Goal: Information Seeking & Learning: Learn about a topic

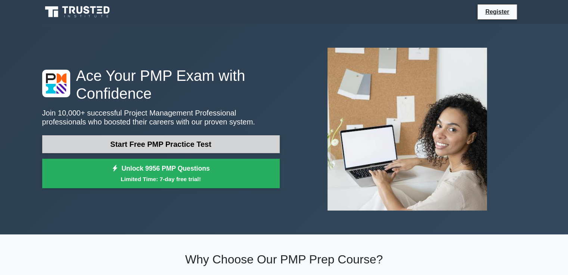
drag, startPoint x: 0, startPoint y: 0, endPoint x: 137, endPoint y: 142, distance: 197.4
click at [137, 142] on link "Start Free PMP Practice Test" at bounding box center [160, 144] width 237 height 18
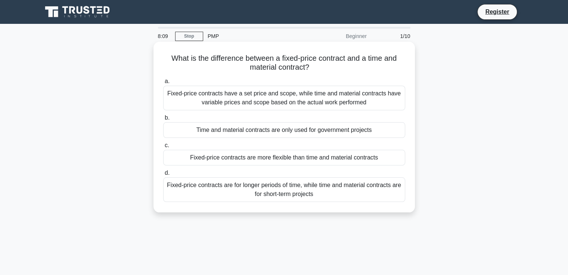
click at [166, 84] on span "a." at bounding box center [167, 81] width 5 height 6
click at [163, 84] on input "a. Fixed-price contracts have a set price and scope, while time and material co…" at bounding box center [163, 81] width 0 height 5
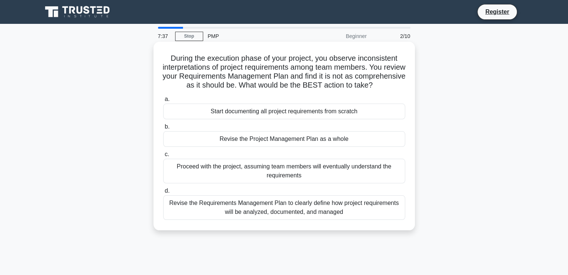
click at [222, 118] on div "Start documenting all project requirements from scratch" at bounding box center [284, 112] width 242 height 16
click at [163, 102] on input "a. Start documenting all project requirements from scratch" at bounding box center [163, 99] width 0 height 5
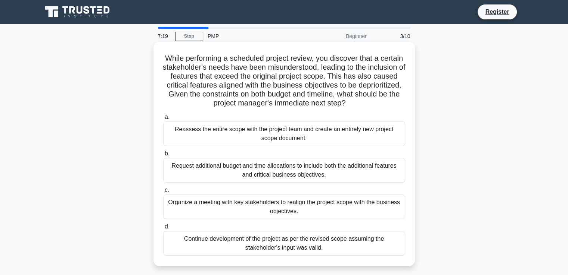
click at [192, 128] on div "Reassess the entire scope with the project team and create an entirely new proj…" at bounding box center [284, 134] width 242 height 25
click at [163, 120] on input "a. Reassess the entire scope with the project team and create an entirely new p…" at bounding box center [163, 117] width 0 height 5
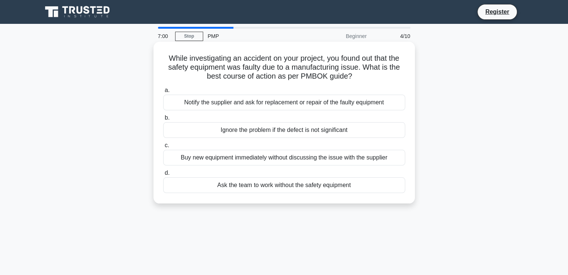
click at [222, 105] on div "Notify the supplier and ask for replacement or repair of the faulty equipment" at bounding box center [284, 103] width 242 height 16
click at [163, 93] on input "a. Notify the supplier and ask for replacement or repair of the faulty equipment" at bounding box center [163, 90] width 0 height 5
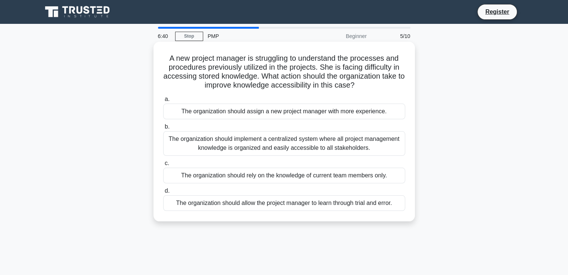
click at [188, 112] on div "The organization should assign a new project manager with more experience." at bounding box center [284, 112] width 242 height 16
click at [163, 102] on input "a. The organization should assign a new project manager with more experience." at bounding box center [163, 99] width 0 height 5
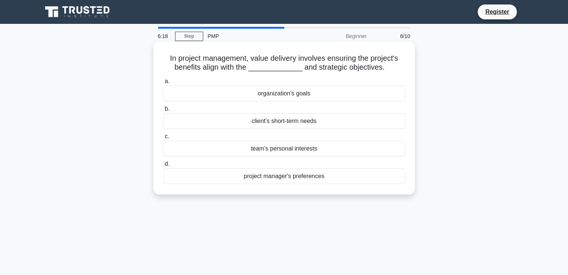
click at [271, 91] on div "organization's goals" at bounding box center [284, 94] width 242 height 16
click at [163, 84] on input "a. organization's goals" at bounding box center [163, 81] width 0 height 5
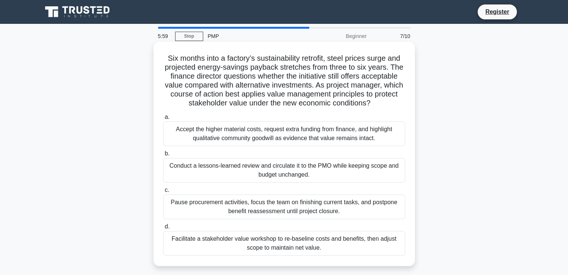
click at [206, 133] on div "Accept the higher material costs, request extra funding from finance, and highl…" at bounding box center [284, 134] width 242 height 25
click at [163, 120] on input "a. Accept the higher material costs, request extra funding from finance, and hi…" at bounding box center [163, 117] width 0 height 5
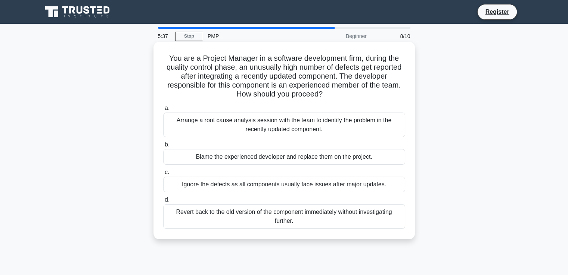
click at [244, 121] on div "Arrange a root cause analysis session with the team to identify the problem in …" at bounding box center [284, 125] width 242 height 25
click at [163, 111] on input "a. Arrange a root cause analysis session with the team to identify the problem …" at bounding box center [163, 108] width 0 height 5
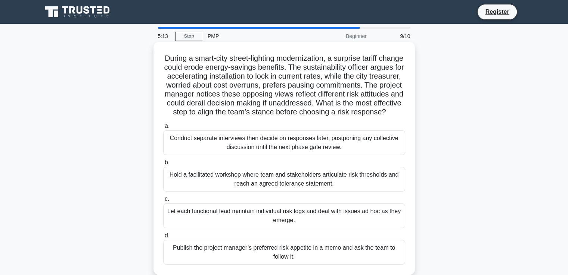
click at [273, 155] on div "Conduct separate interviews then decide on responses later, postponing any coll…" at bounding box center [284, 143] width 242 height 25
click at [163, 129] on input "a. Conduct separate interviews then decide on responses later, postponing any c…" at bounding box center [163, 126] width 0 height 5
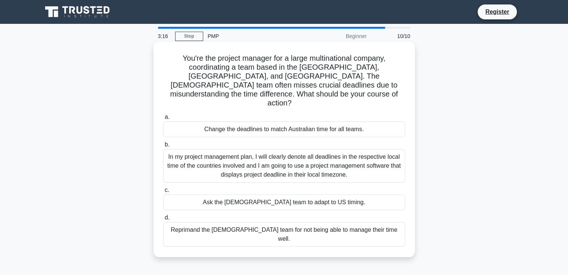
click at [213, 149] on div "In my project management plan, I will clearly denote all deadlines in the respe…" at bounding box center [284, 166] width 242 height 34
click at [163, 143] on input "b. In my project management plan, I will clearly denote all deadlines in the re…" at bounding box center [163, 145] width 0 height 5
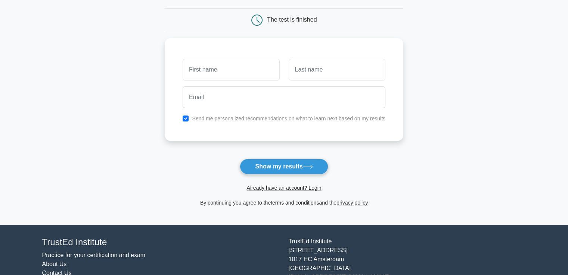
scroll to position [75, 0]
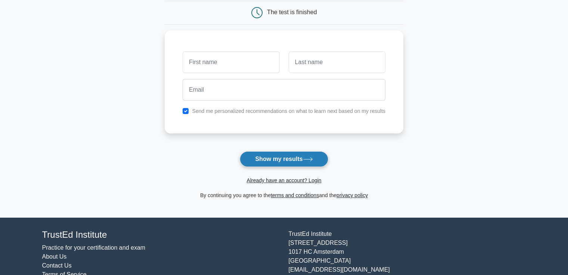
click at [316, 156] on button "Show my results" at bounding box center [284, 160] width 88 height 16
